Goal: Information Seeking & Learning: Learn about a topic

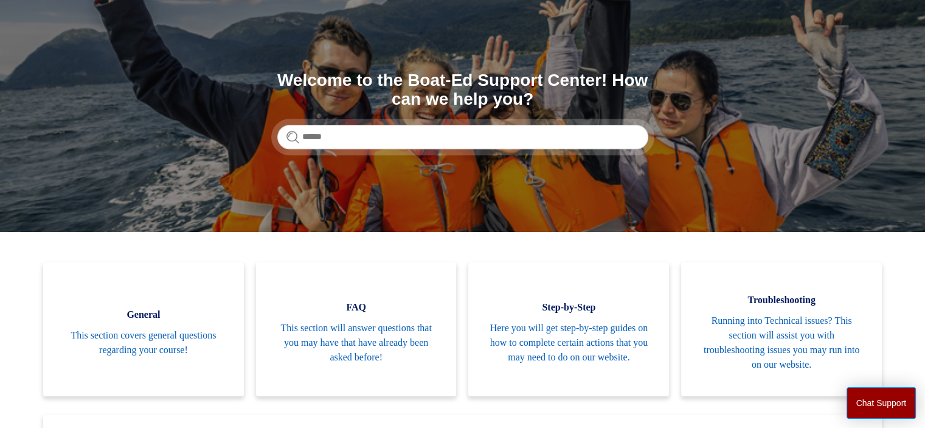
scroll to position [122, 0]
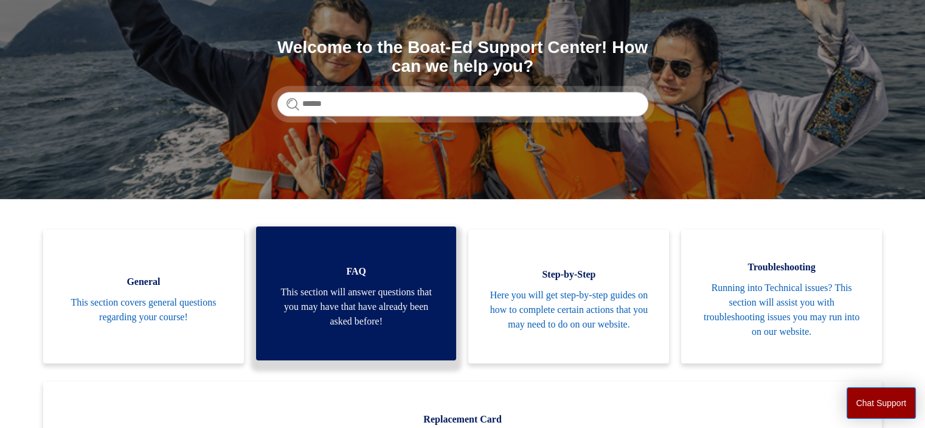
click at [364, 294] on span "This section will answer questions that you may have that have already been ask…" at bounding box center [356, 307] width 164 height 44
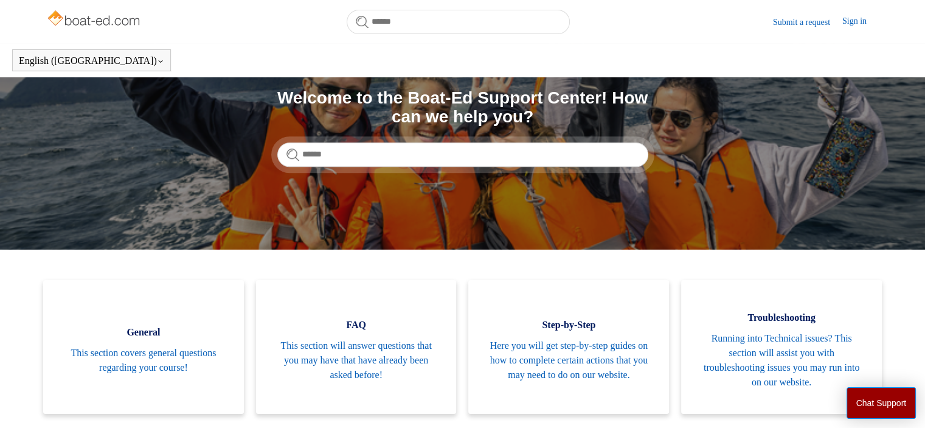
scroll to position [0, 0]
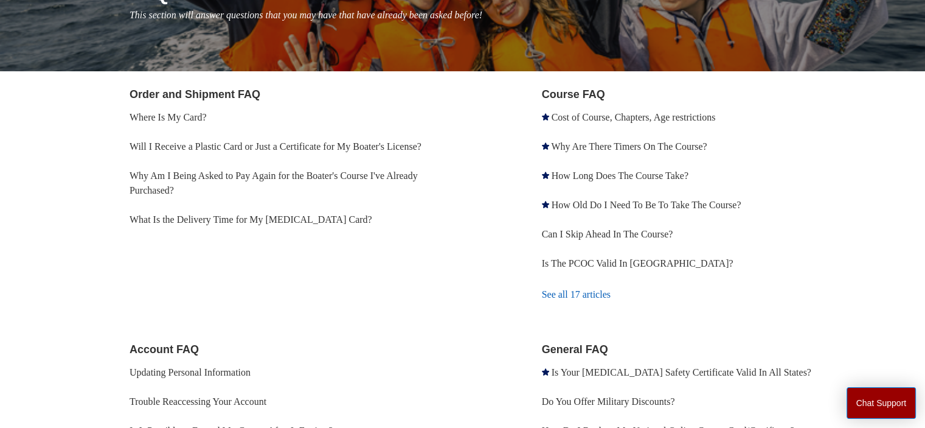
scroll to position [183, 0]
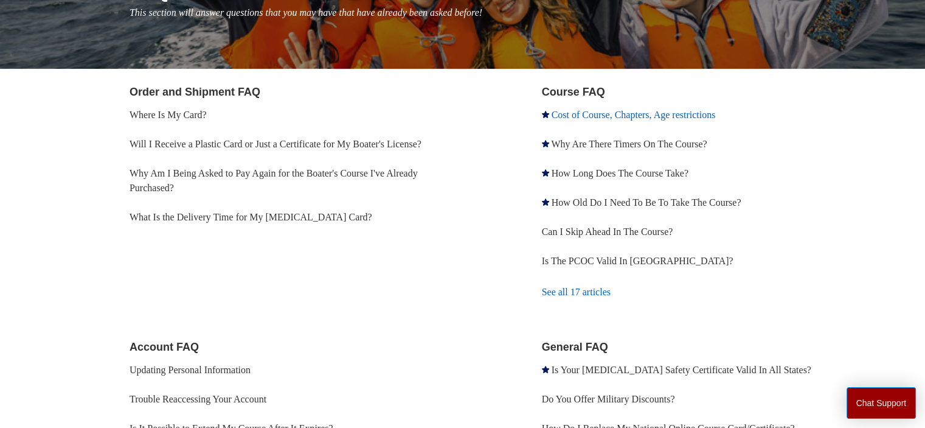
click at [586, 116] on link "Cost of Course, Chapters, Age restrictions" at bounding box center [634, 115] width 164 height 10
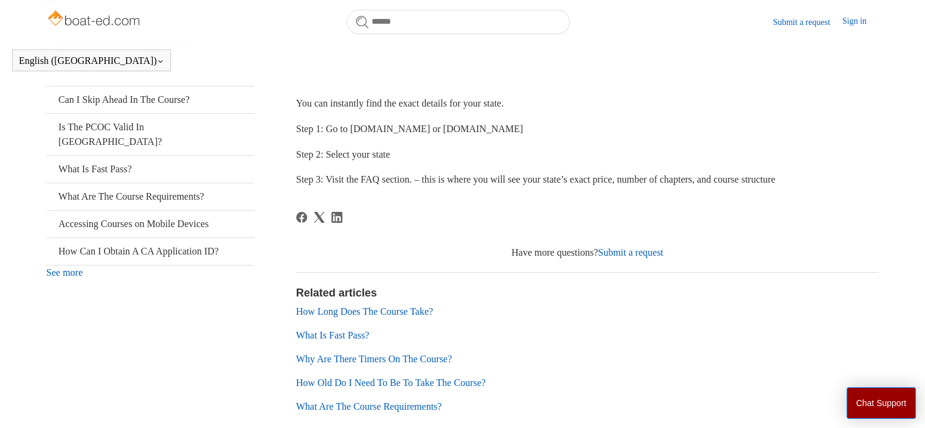
scroll to position [269, 0]
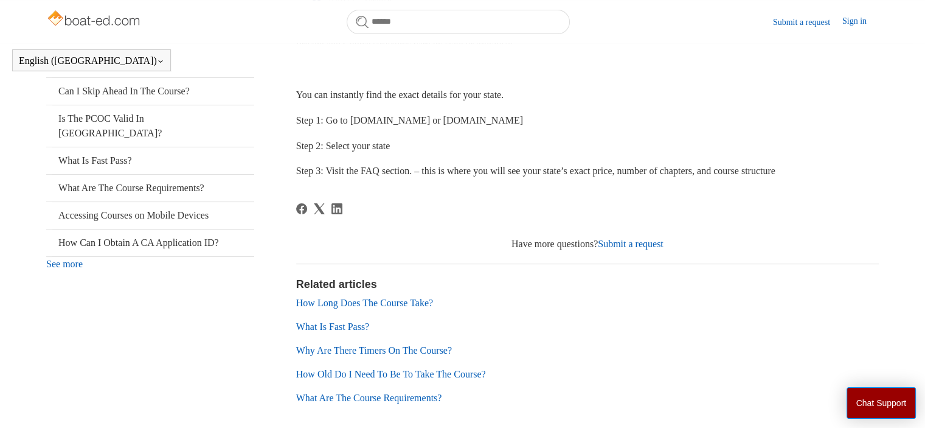
click at [486, 374] on link "How Old Do I Need To Be To Take The Course?" at bounding box center [391, 374] width 190 height 10
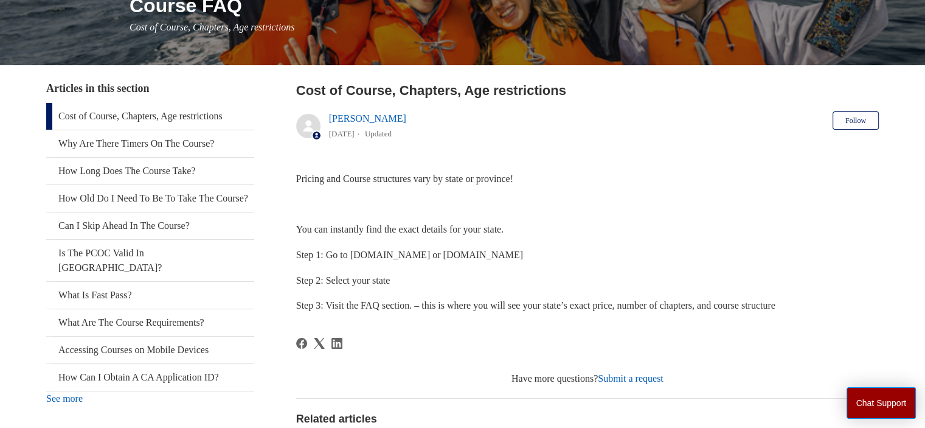
scroll to position [0, 0]
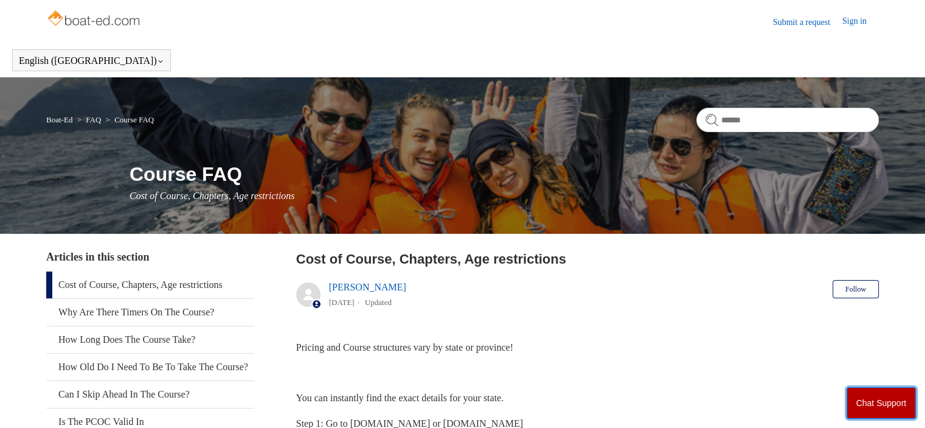
click at [878, 401] on button "Chat Support" at bounding box center [882, 403] width 70 height 32
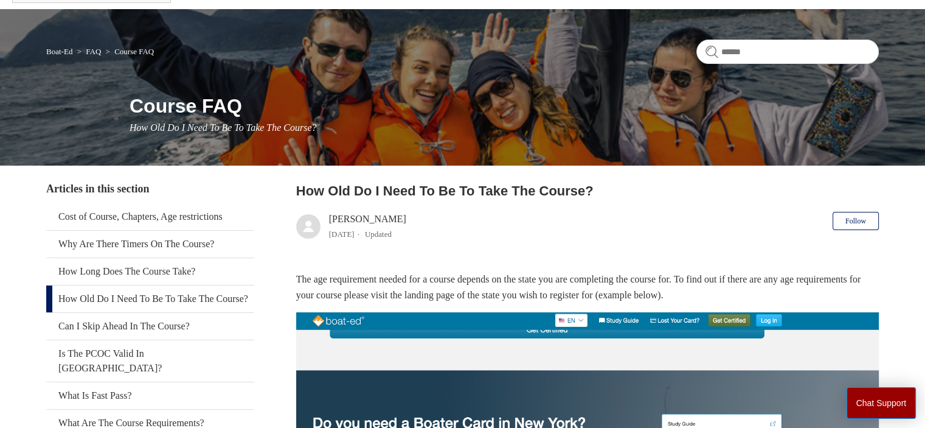
scroll to position [34, 0]
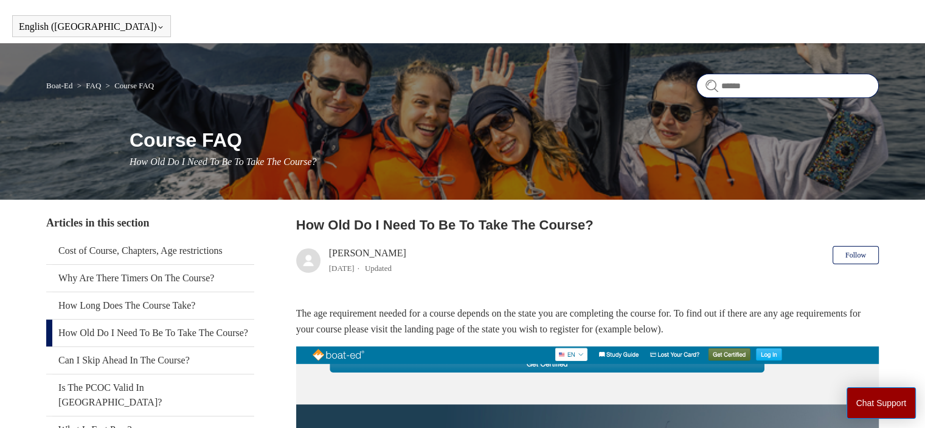
click at [746, 85] on input "Search" at bounding box center [788, 86] width 183 height 24
type input "*"
type input "**********"
